Goal: Information Seeking & Learning: Learn about a topic

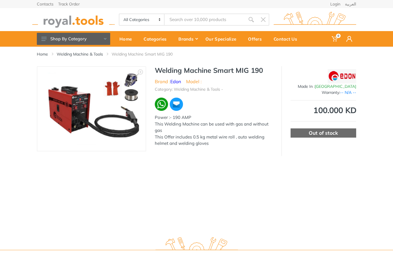
click at [85, 56] on link "Welding Machine & Tools" at bounding box center [80, 54] width 46 height 6
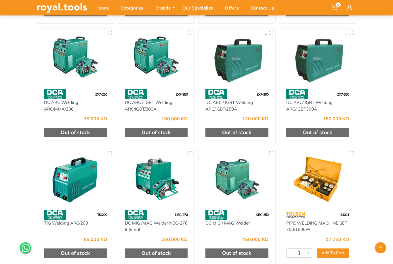
scroll to position [788, 0]
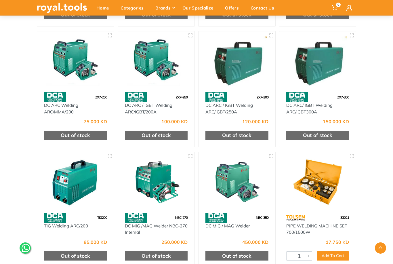
click at [250, 71] on img at bounding box center [237, 62] width 66 height 50
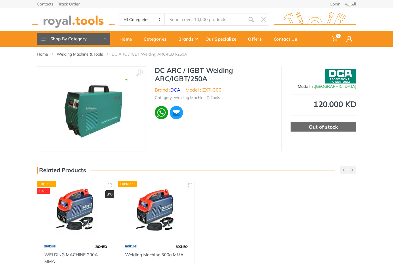
click at [160, 79] on h1 "DC ARC / IGBT Welding ARC/IGBT/250A" at bounding box center [214, 74] width 118 height 17
click at [161, 72] on h1 "DC ARC / IGBT Welding ARC/IGBT/250A" at bounding box center [214, 74] width 118 height 17
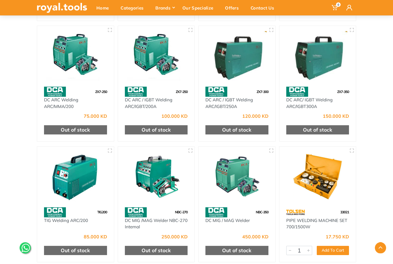
scroll to position [794, 0]
click at [167, 178] on img at bounding box center [156, 177] width 66 height 50
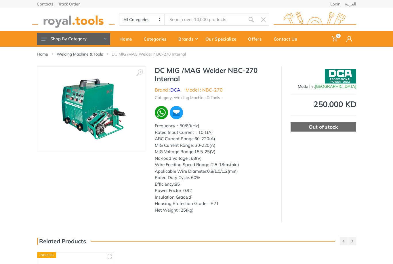
click at [341, 126] on div "Out of stock" at bounding box center [324, 126] width 66 height 9
click at [112, 126] on img at bounding box center [91, 109] width 73 height 73
click at [104, 123] on img at bounding box center [91, 109] width 73 height 73
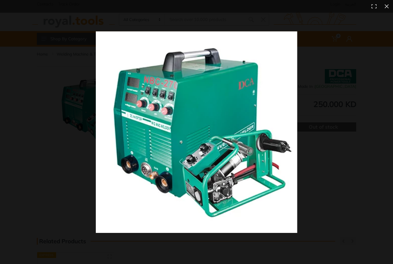
click at [100, 129] on img at bounding box center [196, 131] width 201 height 201
click at [386, 11] on button at bounding box center [387, 6] width 13 height 13
